Goal: Entertainment & Leisure: Browse casually

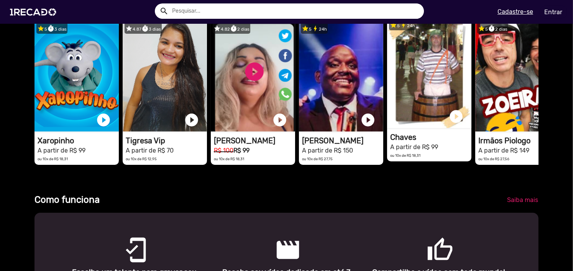
scroll to position [0, 1703]
click at [424, 112] on video "1RECADO vídeos dedicados para fãs e empresas" at bounding box center [429, 72] width 84 height 111
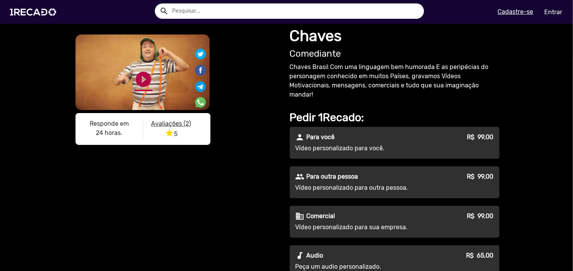
click at [141, 81] on link "play_circle_filled" at bounding box center [143, 79] width 18 height 18
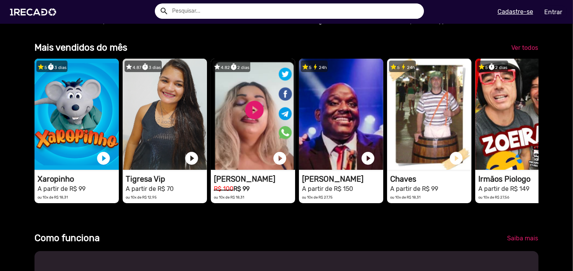
scroll to position [0, 567]
click at [524, 51] on span "Ver todos" at bounding box center [524, 47] width 27 height 7
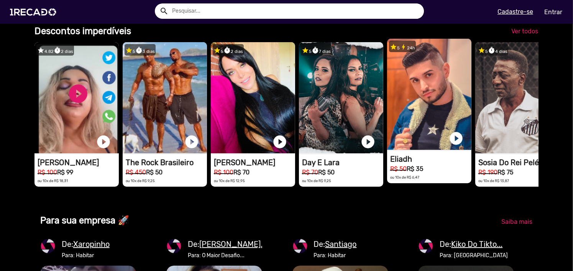
scroll to position [0, 1703]
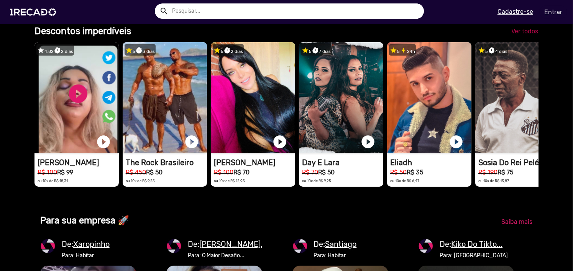
click at [533, 35] on span "Ver todos" at bounding box center [524, 31] width 27 height 7
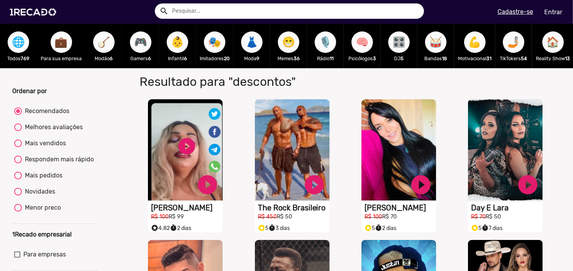
click at [47, 148] on div "Mais vendidos" at bounding box center [44, 143] width 44 height 9
click at [18, 148] on input "Mais vendidos" at bounding box center [18, 147] width 0 height 0
radio input "true"
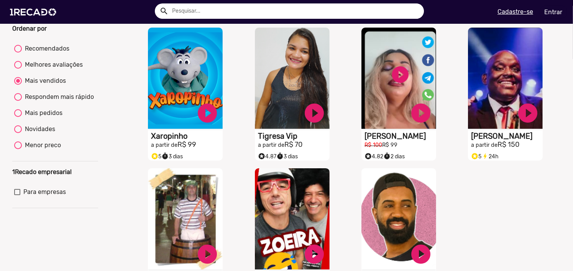
scroll to position [77, 0]
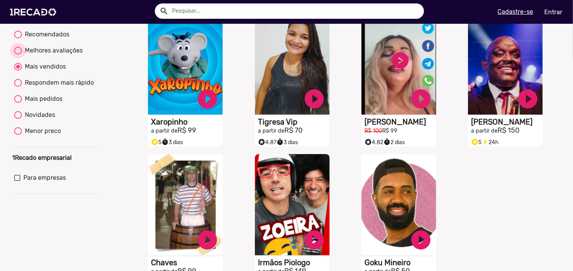
click at [41, 55] on div "Melhores avaliações" at bounding box center [52, 50] width 61 height 9
click at [18, 55] on input "Melhores avaliações" at bounding box center [18, 54] width 0 height 0
radio input "true"
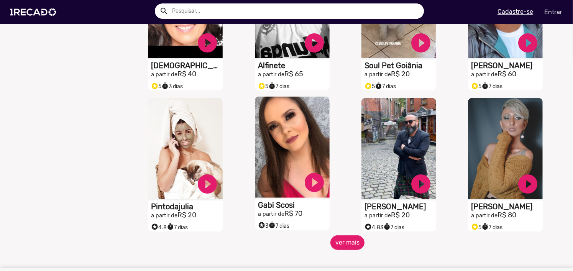
scroll to position [717, 0]
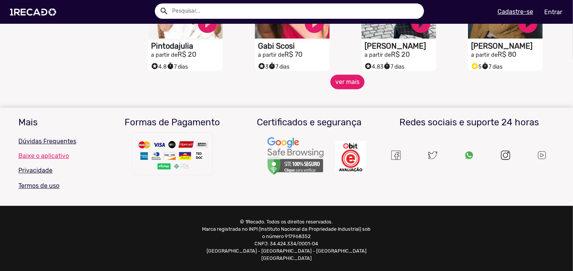
click at [352, 89] on button "ver mais" at bounding box center [347, 82] width 34 height 15
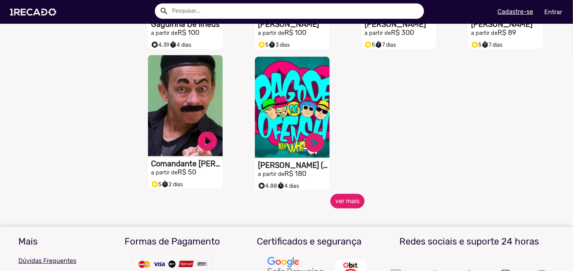
scroll to position [1023, 0]
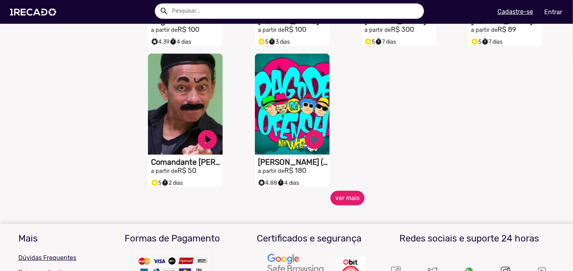
click at [347, 201] on button "ver mais" at bounding box center [347, 198] width 34 height 15
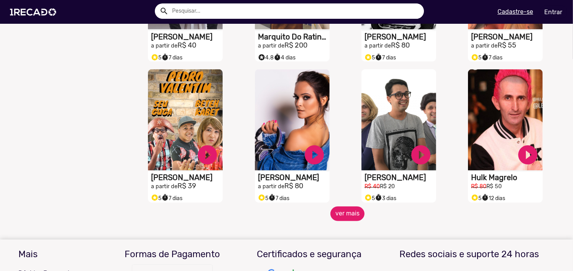
scroll to position [1292, 0]
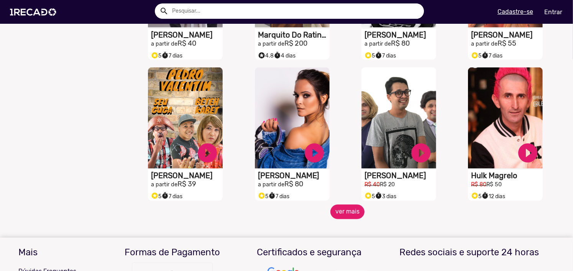
click at [349, 217] on button "ver mais" at bounding box center [347, 212] width 34 height 15
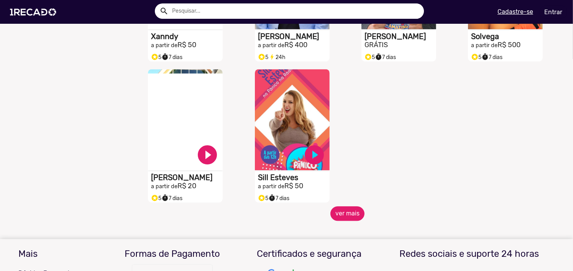
scroll to position [1713, 0]
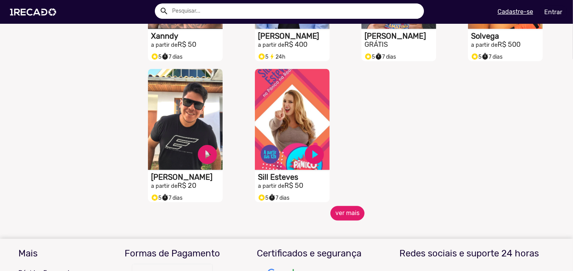
click at [352, 214] on button "ver mais" at bounding box center [347, 213] width 34 height 15
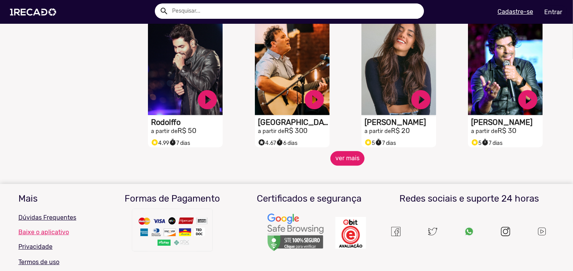
scroll to position [2058, 0]
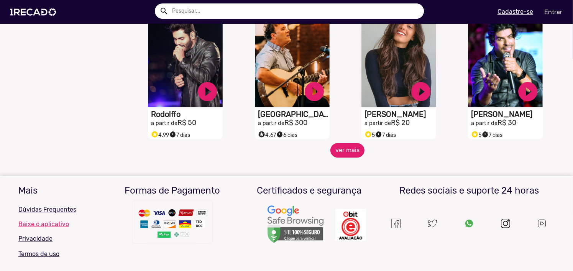
click at [347, 155] on button "ver mais" at bounding box center [347, 150] width 34 height 15
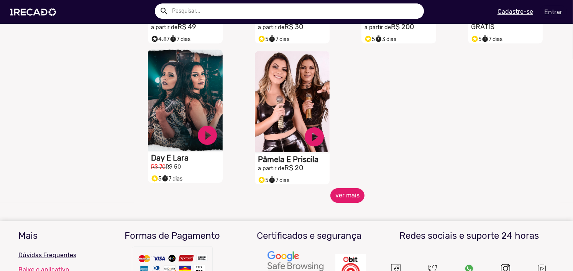
scroll to position [2442, 0]
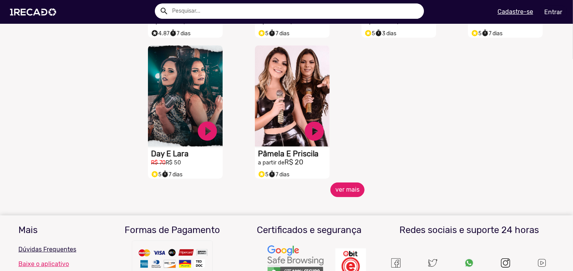
click at [337, 189] on button "ver mais" at bounding box center [347, 189] width 34 height 15
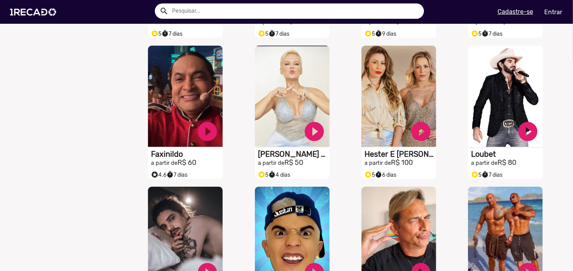
scroll to position [2595, 0]
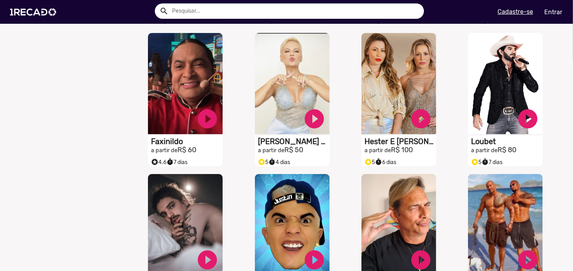
drag, startPoint x: 58, startPoint y: 112, endPoint x: 35, endPoint y: 138, distance: 34.0
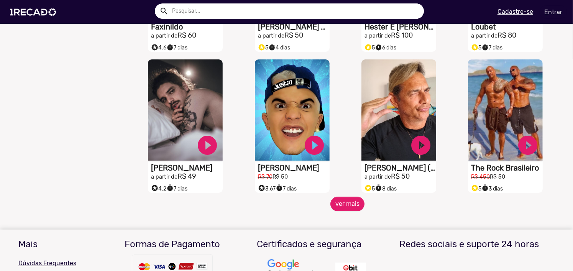
scroll to position [2710, 0]
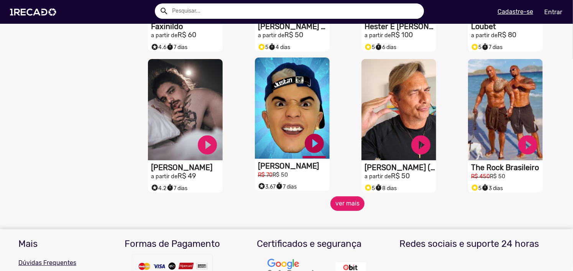
click at [315, 145] on link "play_circle_filled" at bounding box center [314, 143] width 23 height 23
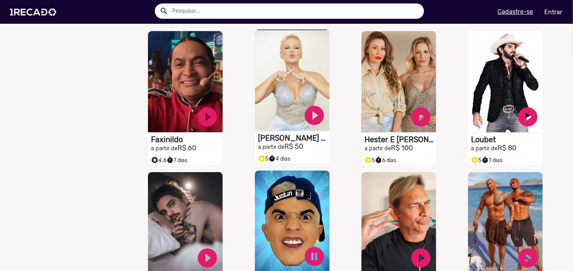
scroll to position [2595, 0]
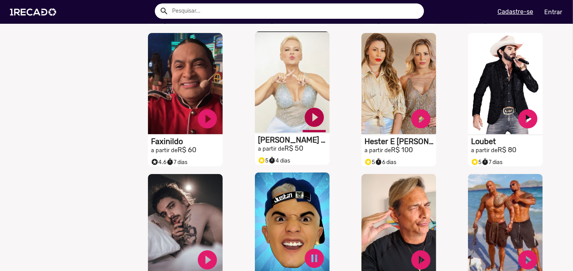
click at [316, 116] on link "play_circle_filled" at bounding box center [314, 117] width 23 height 23
click at [312, 258] on link "pause_circle" at bounding box center [314, 258] width 23 height 23
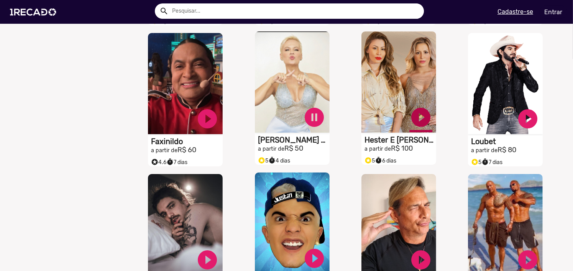
click at [421, 117] on link "play_circle_filled" at bounding box center [420, 117] width 23 height 23
click at [311, 117] on link "pause_circle" at bounding box center [314, 117] width 23 height 23
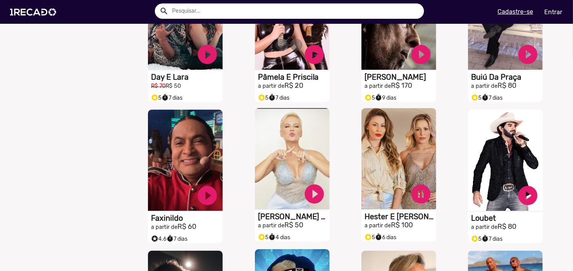
scroll to position [2404, 0]
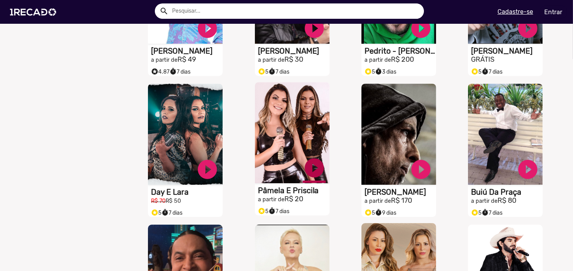
click at [312, 168] on link "play_circle_filled" at bounding box center [314, 167] width 23 height 23
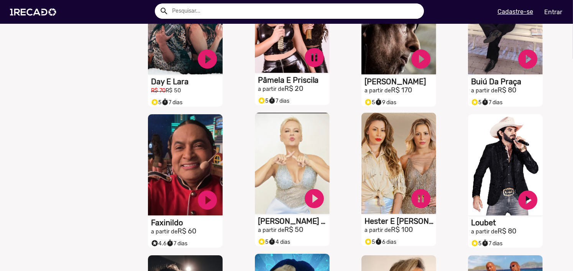
scroll to position [2519, 0]
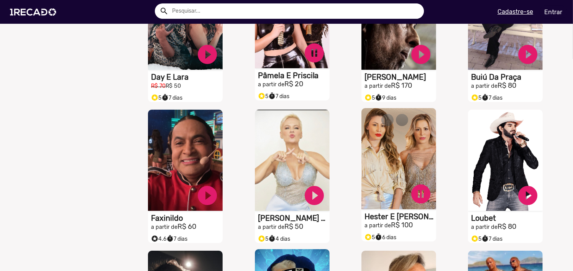
drag, startPoint x: 424, startPoint y: 191, endPoint x: 418, endPoint y: 182, distance: 10.5
click at [423, 191] on link "pause_circle" at bounding box center [420, 193] width 23 height 23
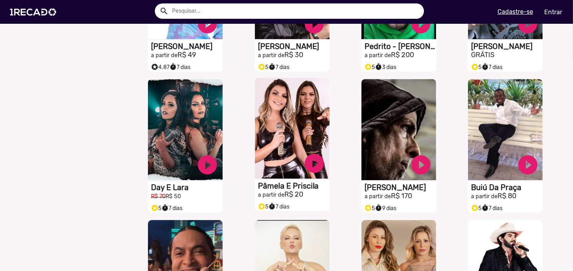
scroll to position [2442, 0]
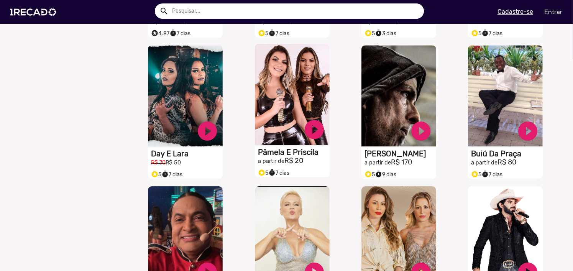
click at [290, 159] on h2 "a partir de R$ 20" at bounding box center [294, 161] width 72 height 8
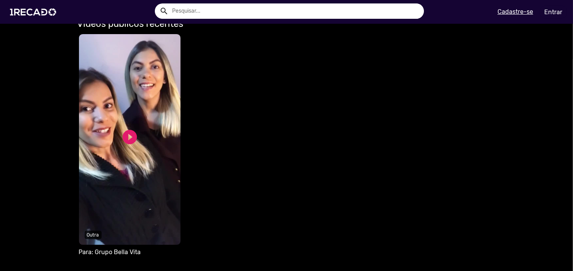
scroll to position [345, 0]
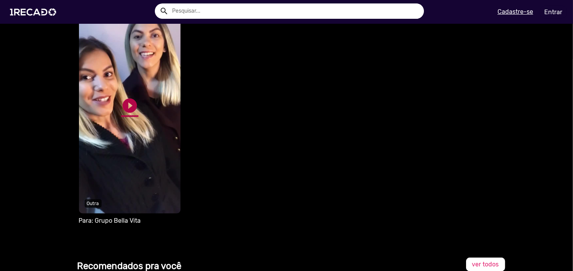
click at [127, 100] on link "play_circle_filled" at bounding box center [129, 105] width 17 height 17
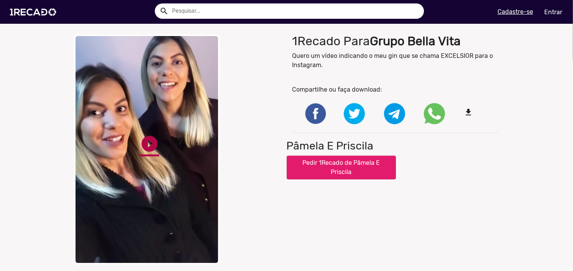
click at [150, 140] on link "play_circle_filled" at bounding box center [149, 143] width 19 height 19
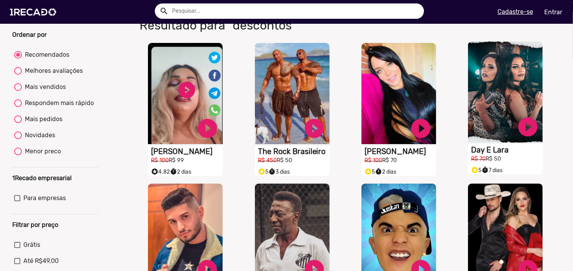
scroll to position [77, 0]
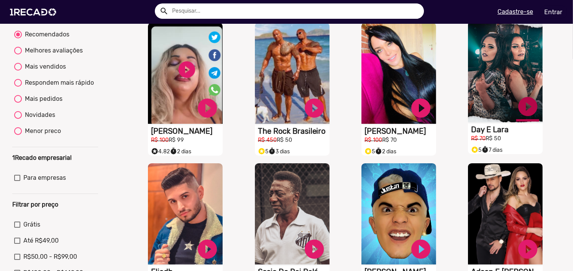
click at [526, 112] on link "play_circle_filled" at bounding box center [527, 106] width 23 height 23
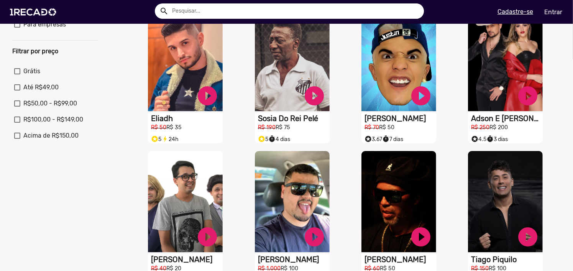
scroll to position [38, 0]
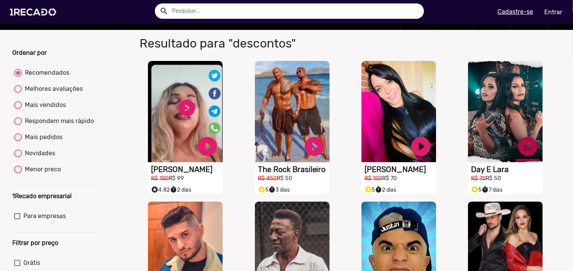
click at [525, 145] on link "pause_circle" at bounding box center [527, 146] width 23 height 23
